Goal: Task Accomplishment & Management: Complete application form

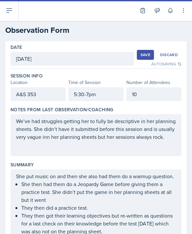
scroll to position [142, 0]
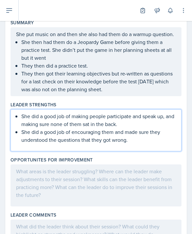
click at [32, 164] on div at bounding box center [95, 185] width 171 height 42
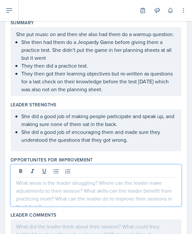
click at [56, 169] on icon at bounding box center [55, 171] width 5 height 4
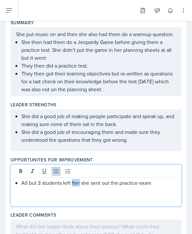
click at [76, 179] on p "All but 3 students left fter she sent out the practice exam" at bounding box center [98, 183] width 155 height 8
click at [168, 179] on div "All but 3 students left after she sent out the practice exam" at bounding box center [95, 185] width 171 height 42
click at [166, 173] on div "All but 3 students left after she sent out the practice exam" at bounding box center [95, 185] width 171 height 42
click at [156, 179] on p "All but 3 students left after she sent out the practice exam" at bounding box center [98, 183] width 155 height 8
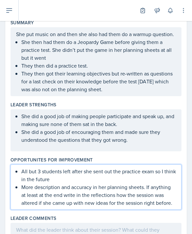
click at [139, 118] on ul "She did a good job of making people participate and speak up, and making sure n…" at bounding box center [98, 127] width 155 height 31
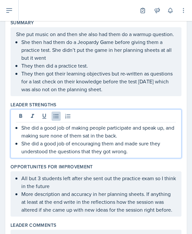
click at [156, 139] on p "She did a good job of encouraging them and made sure they understood the questi…" at bounding box center [98, 147] width 155 height 16
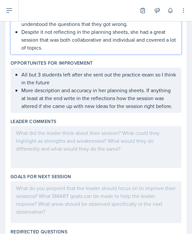
scroll to position [260, 0]
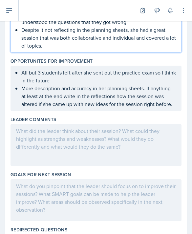
click at [129, 131] on div at bounding box center [95, 145] width 171 height 42
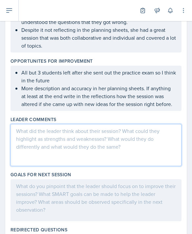
click at [133, 179] on div at bounding box center [95, 200] width 171 height 42
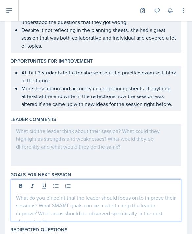
click at [55, 181] on button at bounding box center [56, 185] width 9 height 9
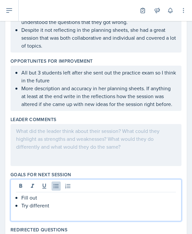
click at [110, 194] on p "Fill out" at bounding box center [98, 198] width 155 height 8
click at [77, 201] on p "Try different" at bounding box center [98, 205] width 155 height 8
click at [102, 201] on p "Try different" at bounding box center [98, 205] width 155 height 8
click at [103, 194] on p "Fill out session plan more throughroughly" at bounding box center [98, 198] width 155 height 8
click at [144, 181] on div at bounding box center [96, 186] width 160 height 11
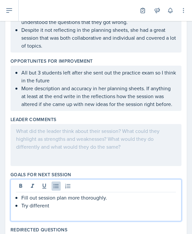
click at [142, 201] on p "Try different" at bounding box center [98, 205] width 155 height 8
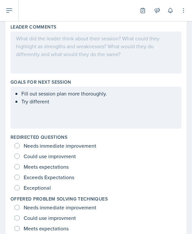
scroll to position [397, 0]
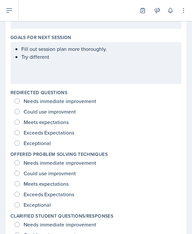
click at [16, 140] on input "Exceptional" at bounding box center [16, 142] width 5 height 5
radio input "true"
click at [19, 138] on div "Exceptional" at bounding box center [33, 143] width 38 height 10
click at [16, 202] on input "Exceptional" at bounding box center [16, 204] width 5 height 5
radio input "true"
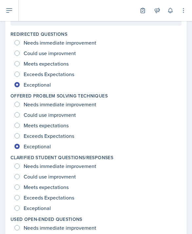
click at [18, 205] on input "Exceptional" at bounding box center [16, 207] width 5 height 5
radio input "true"
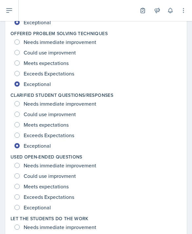
click at [17, 205] on input "Exceptional" at bounding box center [16, 207] width 5 height 5
radio input "true"
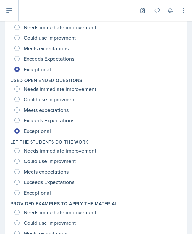
click at [18, 190] on input "Exceptional" at bounding box center [16, 192] width 5 height 5
radio input "true"
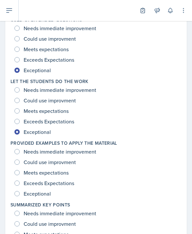
scroll to position [660, 0]
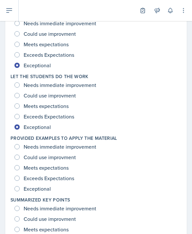
click at [18, 186] on input "Exceptional" at bounding box center [16, 188] width 5 height 5
radio input "true"
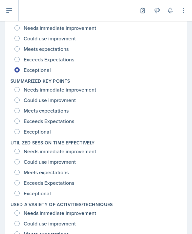
scroll to position [773, 0]
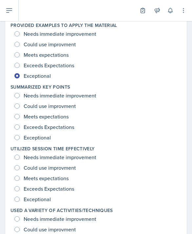
click at [14, 118] on div "Needs immediate improvement Could use improvment Meets expectations Exceeds Exp…" at bounding box center [95, 116] width 171 height 52
click at [18, 135] on input "Exceptional" at bounding box center [16, 137] width 5 height 5
radio input "true"
click at [21, 173] on div "Meets expectations" at bounding box center [41, 178] width 55 height 10
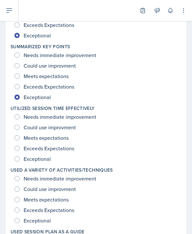
scroll to position [813, 0]
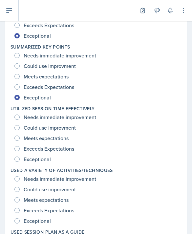
click at [18, 136] on input "Meets expectations" at bounding box center [16, 138] width 5 height 5
radio input "true"
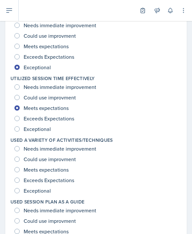
click at [20, 185] on div "Exceptional" at bounding box center [33, 190] width 38 height 10
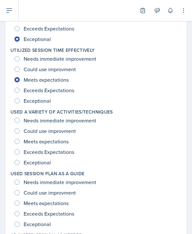
scroll to position [870, 0]
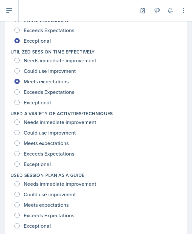
click at [19, 161] on input "Exceptional" at bounding box center [16, 163] width 5 height 5
radio input "true"
click at [18, 192] on input "Could use improvment" at bounding box center [16, 194] width 5 height 5
radio input "true"
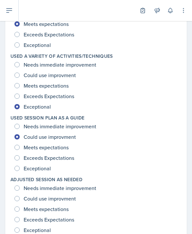
click at [17, 227] on input "Exceptional" at bounding box center [16, 229] width 5 height 5
radio input "true"
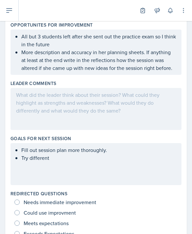
scroll to position [297, 0]
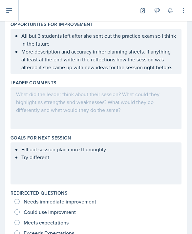
click at [57, 145] on ul "Fill out session plan more thoroughly. Try different" at bounding box center [98, 153] width 155 height 16
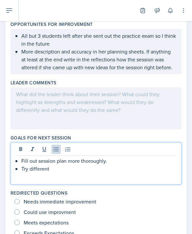
click at [49, 165] on p "Try different" at bounding box center [98, 169] width 155 height 8
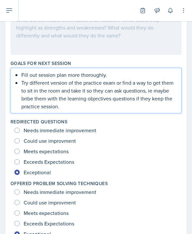
scroll to position [371, 0]
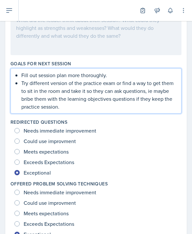
click at [147, 136] on div "Could use improvment" at bounding box center [95, 141] width 163 height 10
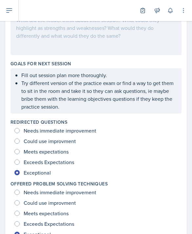
click at [149, 89] on p "Try different version of the practice exam or find a way to get them to sit in …" at bounding box center [98, 94] width 155 height 31
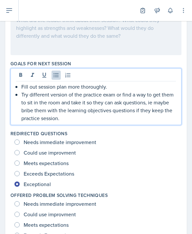
click at [46, 96] on p "Try different version of the practice exam or find a way to get them to sit in …" at bounding box center [98, 106] width 155 height 31
click at [144, 20] on div at bounding box center [95, 34] width 171 height 42
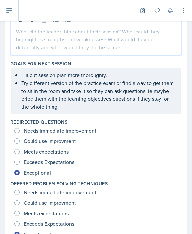
click at [134, 21] on div at bounding box center [95, 34] width 171 height 42
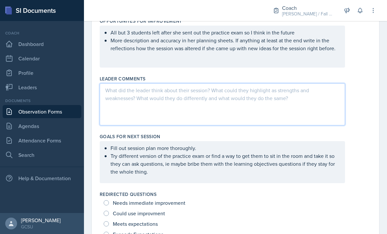
scroll to position [311, 0]
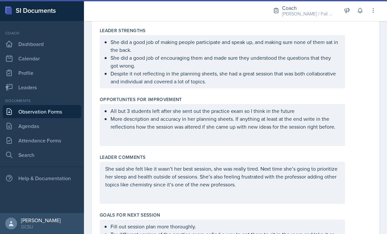
scroll to position [224, 0]
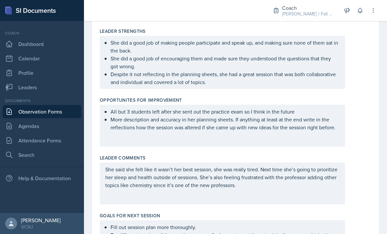
click at [192, 105] on div "All but 3 students left after she sent out the practice exam so I think in the …" at bounding box center [222, 126] width 245 height 42
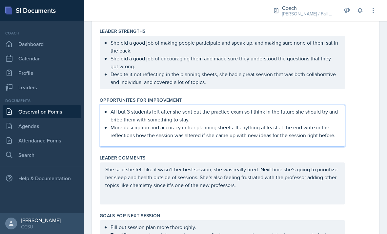
click at [192, 119] on div "All but 3 students left after she sent out the practice exam so I think in the …" at bounding box center [236, 126] width 272 height 42
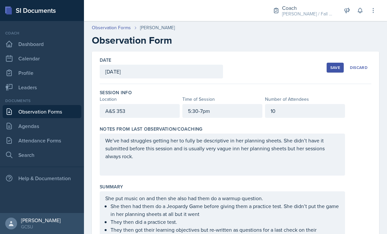
scroll to position [0, 0]
click at [192, 65] on div "Save" at bounding box center [335, 67] width 10 height 5
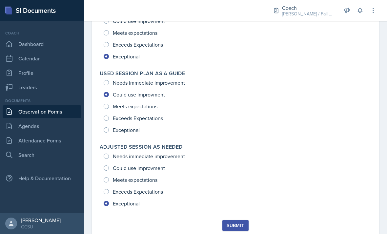
scroll to position [975, 0]
click at [192, 223] on div "Submit" at bounding box center [235, 225] width 17 height 5
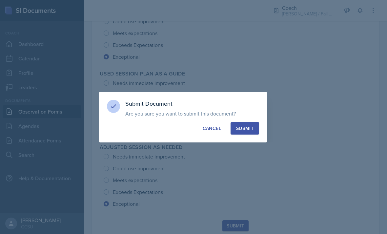
click at [192, 127] on div "Submit" at bounding box center [244, 128] width 17 height 7
radio input "true"
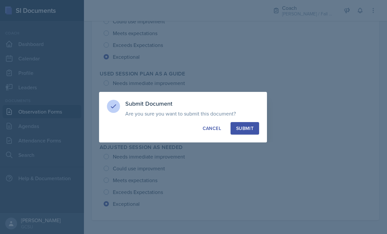
radio input "true"
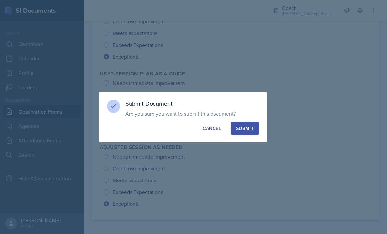
radio input "true"
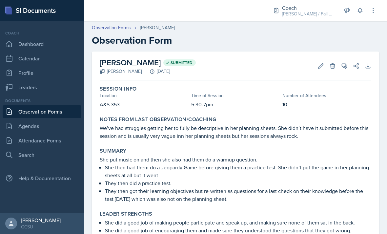
scroll to position [0, 0]
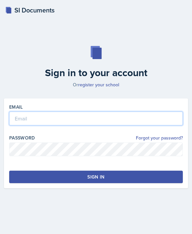
click at [134, 125] on input "email" at bounding box center [96, 119] width 174 height 14
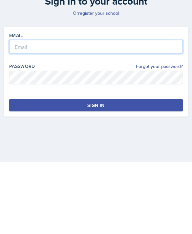
type input "[PERSON_NAME][EMAIL_ADDRESS][PERSON_NAME][DOMAIN_NAME]"
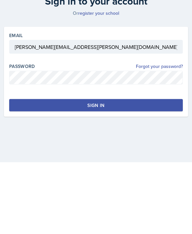
scroll to position [21, 0]
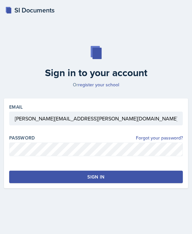
click at [52, 171] on button "Sign in" at bounding box center [96, 177] width 174 height 12
